Goal: Transaction & Acquisition: Download file/media

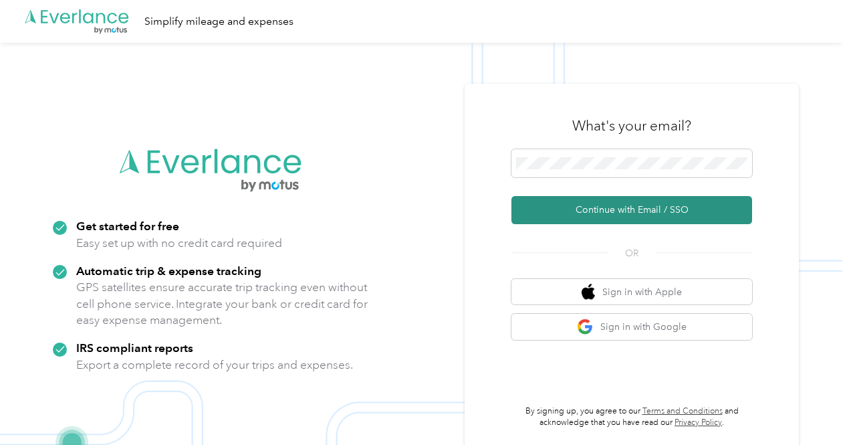
click at [661, 201] on button "Continue with Email / SSO" at bounding box center [632, 210] width 241 height 28
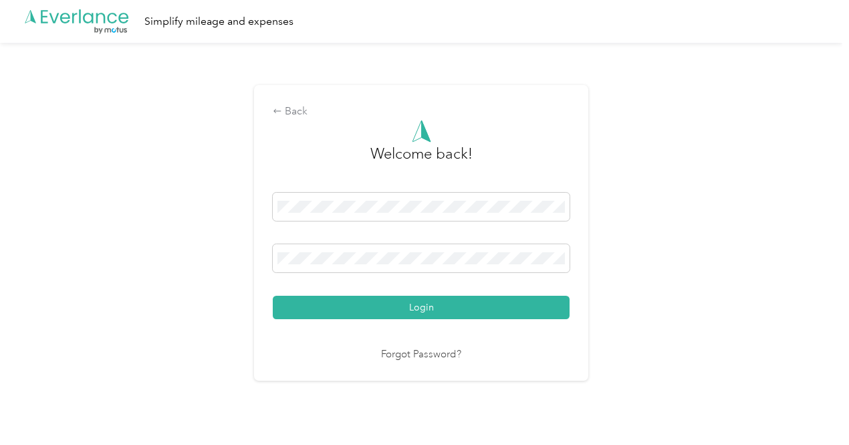
drag, startPoint x: 421, startPoint y: 304, endPoint x: 559, endPoint y: 306, distance: 137.1
click at [421, 304] on button "Login" at bounding box center [421, 307] width 297 height 23
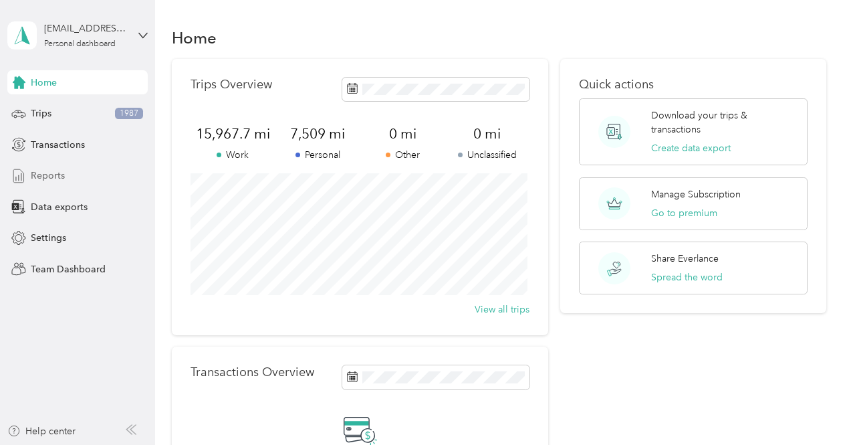
click at [43, 177] on span "Reports" at bounding box center [48, 176] width 34 height 14
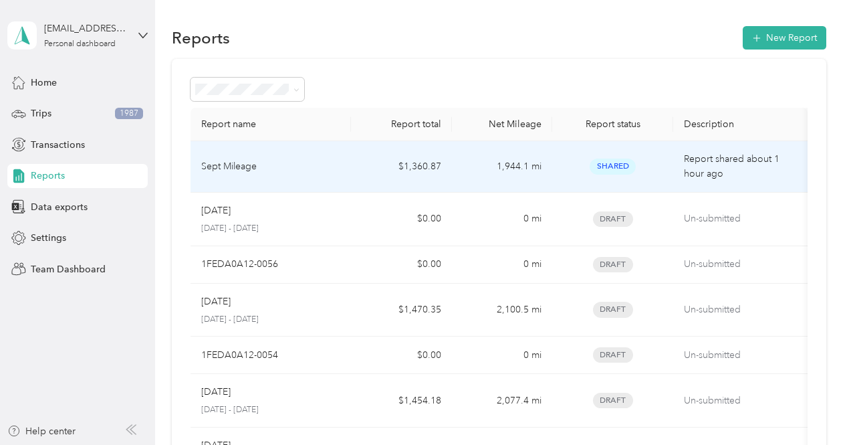
click at [278, 169] on div "Sept Mileage" at bounding box center [271, 166] width 140 height 15
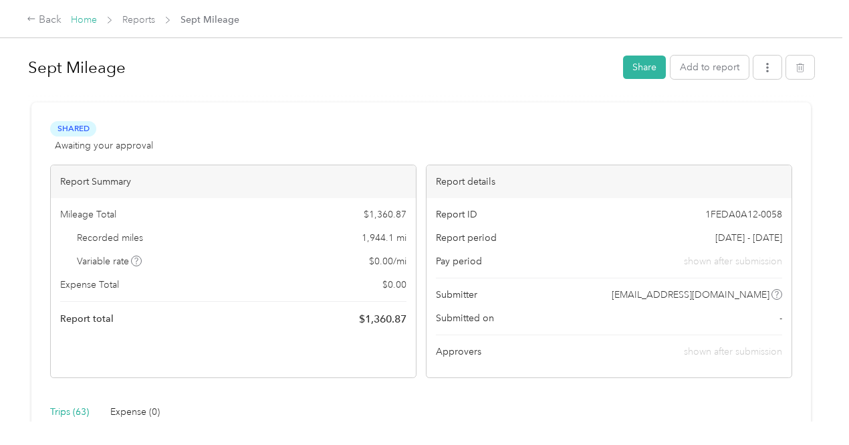
click at [86, 17] on link "Home" at bounding box center [84, 19] width 26 height 11
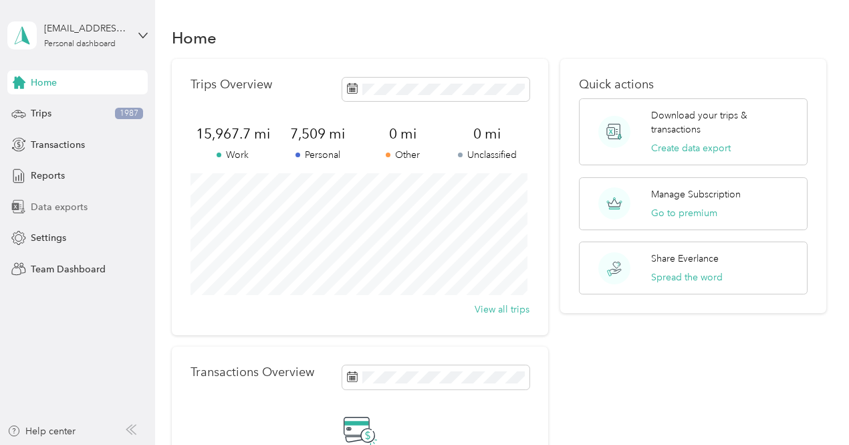
drag, startPoint x: 56, startPoint y: 173, endPoint x: 92, endPoint y: 197, distance: 43.4
click at [56, 173] on span "Reports" at bounding box center [48, 176] width 34 height 14
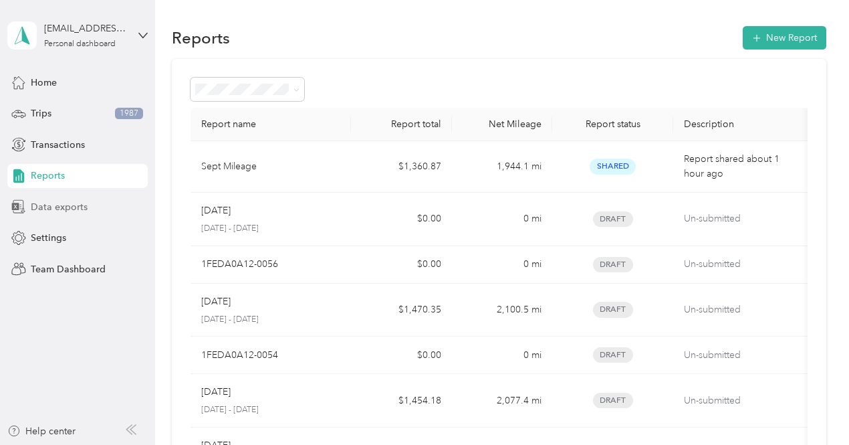
click at [64, 207] on span "Data exports" at bounding box center [59, 207] width 57 height 14
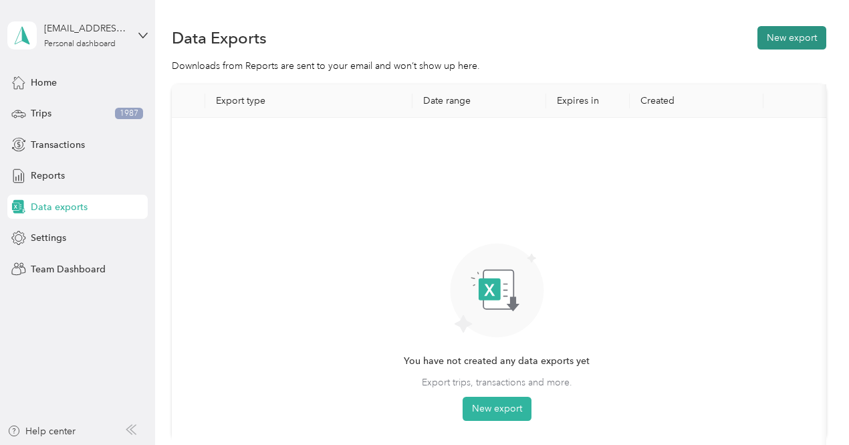
click at [790, 37] on button "New export" at bounding box center [792, 37] width 69 height 23
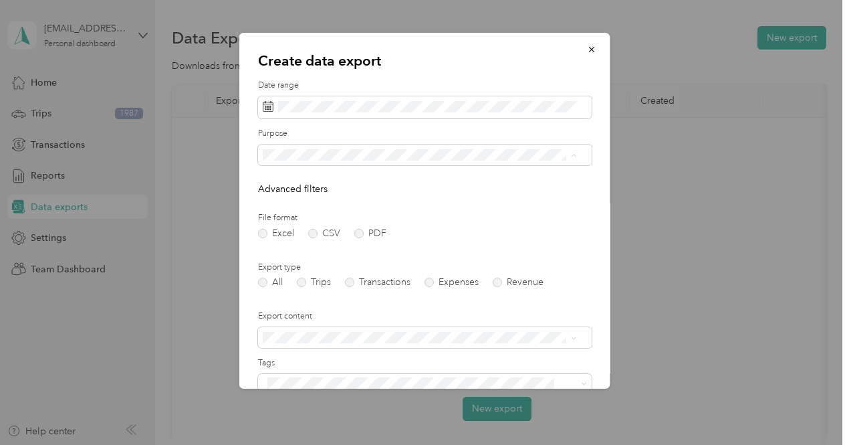
click at [431, 245] on div "Pods" at bounding box center [420, 248] width 305 height 14
click at [357, 234] on label "PDF" at bounding box center [370, 233] width 32 height 9
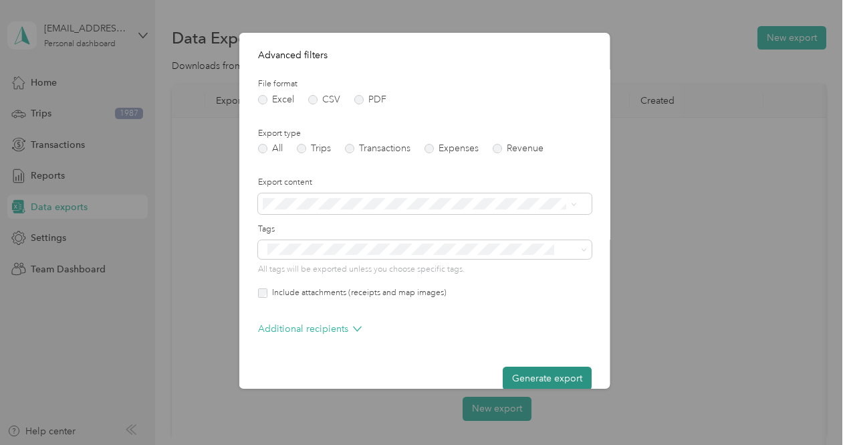
click at [532, 376] on button "Generate export" at bounding box center [547, 378] width 89 height 23
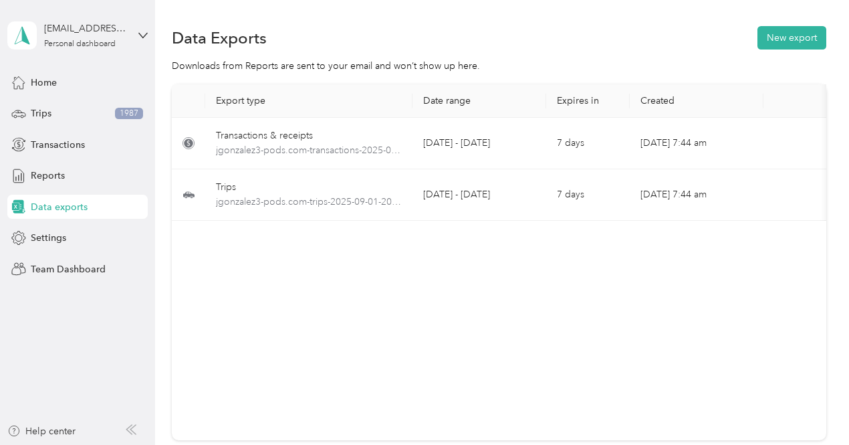
click at [706, 283] on div "Export type Date range Expires in Created Download Transactions & receipts jgon…" at bounding box center [499, 262] width 655 height 356
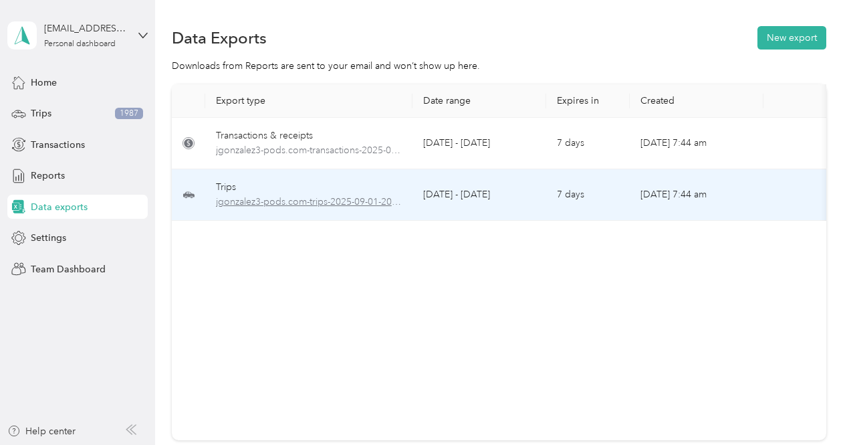
click at [301, 202] on span "jgonzalez3-pods.com-trips-2025-09-01-2025-09-29.pdf" at bounding box center [309, 202] width 186 height 15
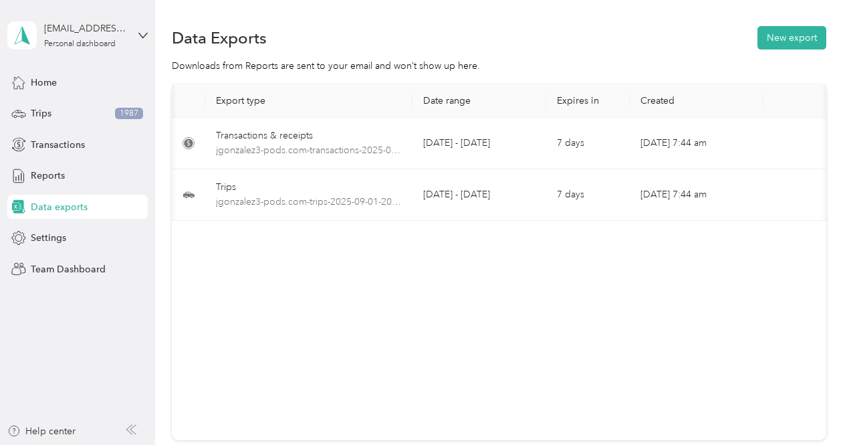
scroll to position [0, 75]
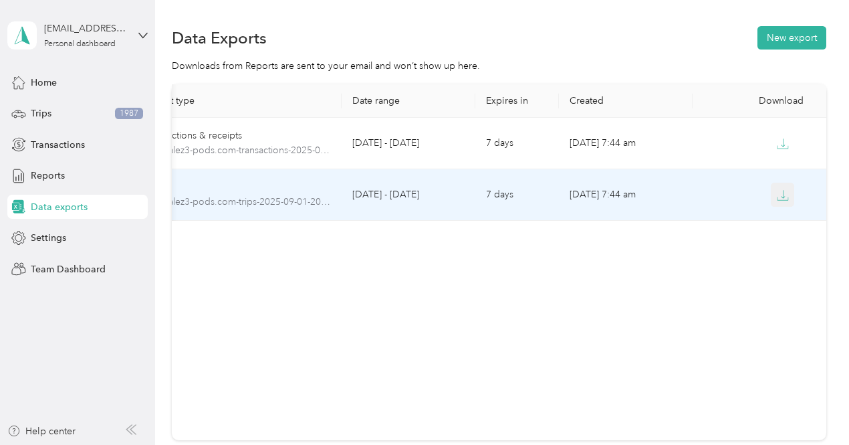
click at [781, 193] on icon "button" at bounding box center [783, 195] width 12 height 12
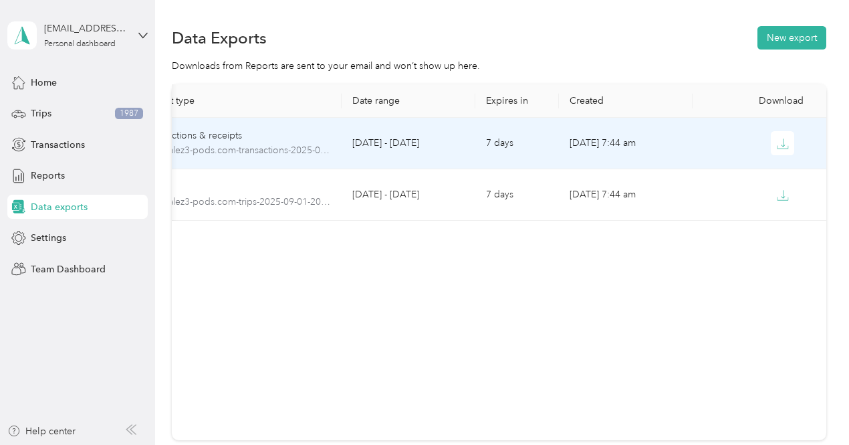
click at [401, 138] on td "[DATE] - [DATE]" at bounding box center [409, 144] width 134 height 52
click at [777, 144] on icon "button" at bounding box center [783, 144] width 12 height 12
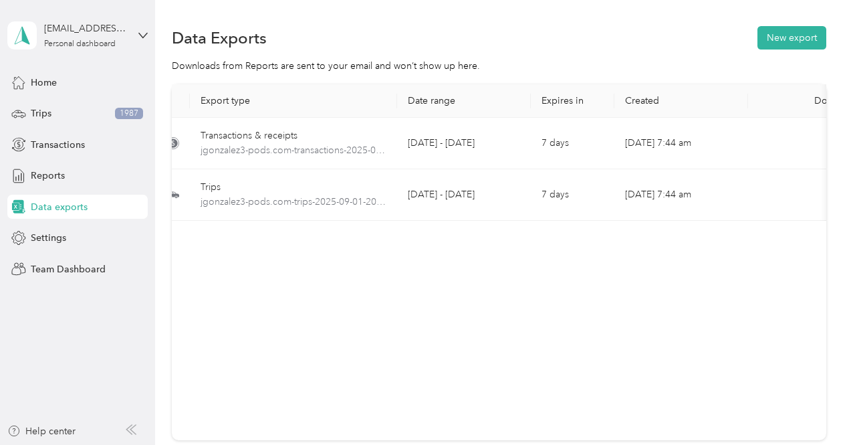
scroll to position [0, 0]
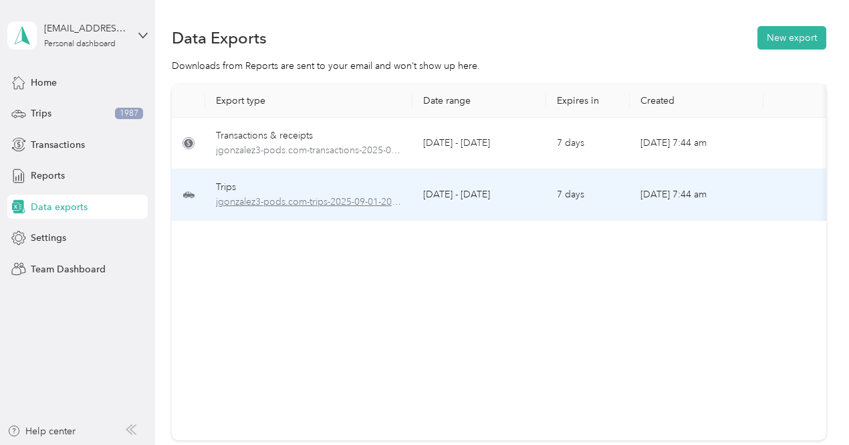
click at [384, 203] on span "jgonzalez3-pods.com-trips-2025-09-01-2025-09-29.pdf" at bounding box center [309, 202] width 186 height 15
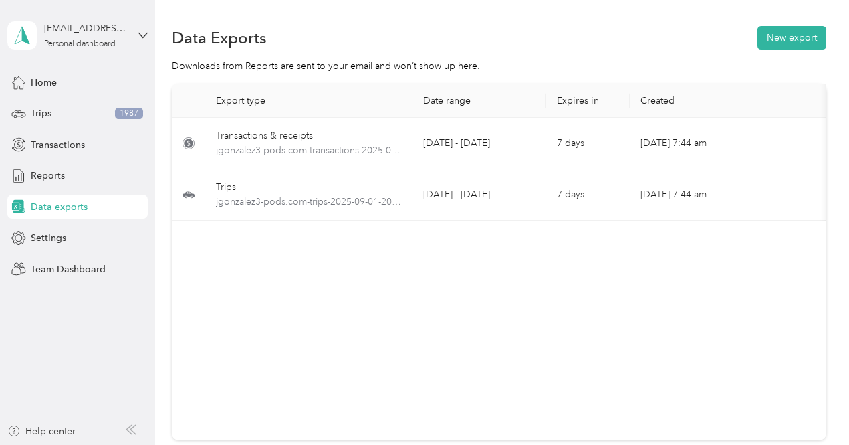
drag, startPoint x: 401, startPoint y: 229, endPoint x: 258, endPoint y: 217, distance: 144.3
click at [266, 221] on div "Export type Date range Expires in Created Download Transactions & receipts jgon…" at bounding box center [499, 152] width 655 height 136
